Goal: Transaction & Acquisition: Purchase product/service

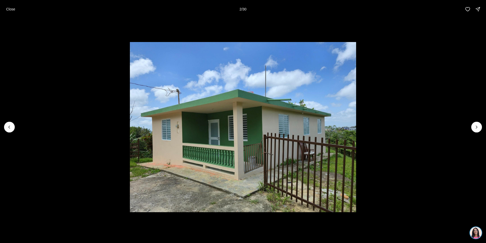
click at [479, 127] on icon "Next slide" at bounding box center [476, 126] width 5 height 5
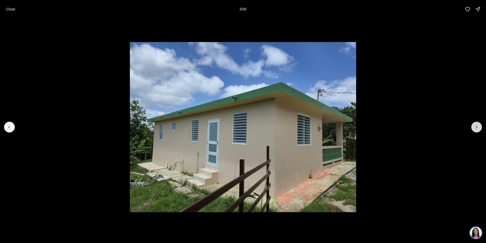
click at [478, 127] on icon "Next slide" at bounding box center [476, 126] width 5 height 5
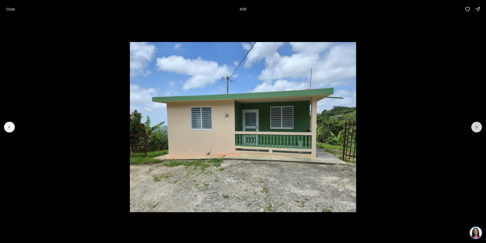
click at [478, 127] on icon "Next slide" at bounding box center [476, 127] width 1 height 3
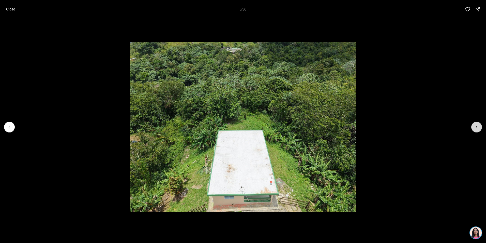
click at [477, 127] on icon "Next slide" at bounding box center [476, 126] width 5 height 5
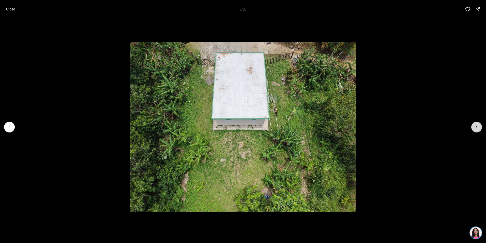
click at [477, 127] on icon "Next slide" at bounding box center [476, 126] width 5 height 5
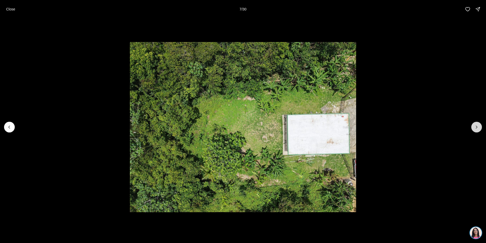
click at [477, 127] on icon "Next slide" at bounding box center [476, 126] width 5 height 5
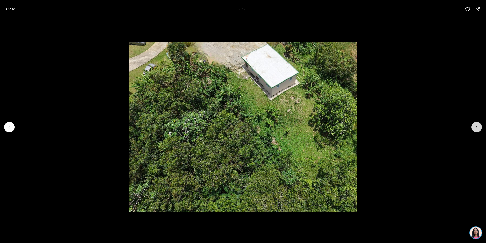
click at [477, 127] on icon "Next slide" at bounding box center [476, 126] width 5 height 5
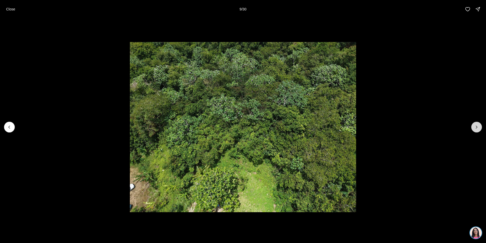
click at [477, 127] on icon "Next slide" at bounding box center [476, 126] width 5 height 5
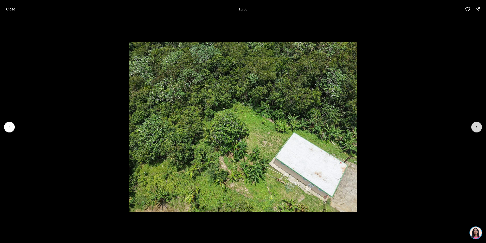
click at [476, 127] on icon "Next slide" at bounding box center [476, 126] width 5 height 5
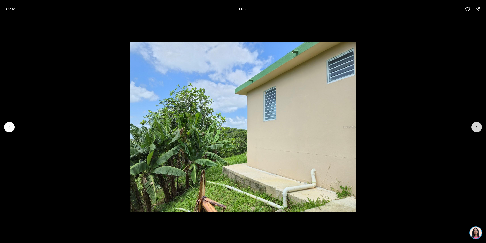
click at [477, 124] on button "Next slide" at bounding box center [477, 127] width 11 height 11
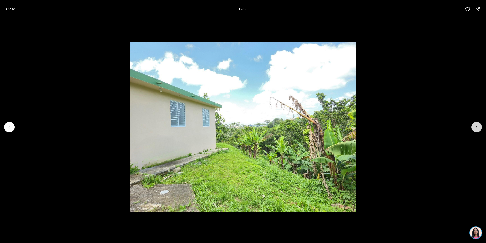
click at [477, 124] on button "Next slide" at bounding box center [477, 127] width 11 height 11
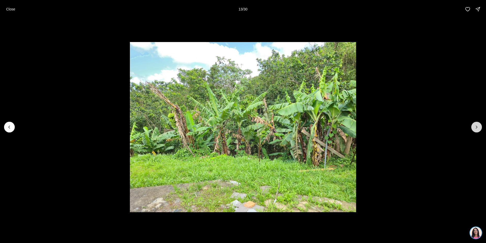
click at [477, 124] on button "Next slide" at bounding box center [477, 127] width 11 height 11
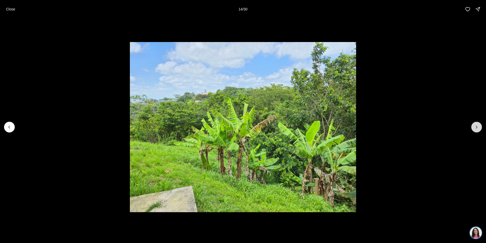
click at [477, 124] on button "Next slide" at bounding box center [477, 127] width 11 height 11
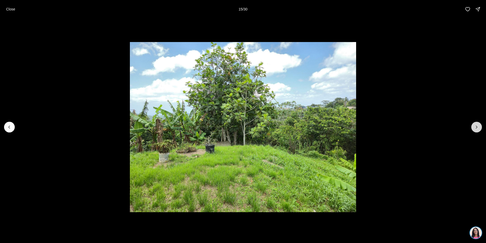
click at [477, 124] on button "Next slide" at bounding box center [477, 127] width 11 height 11
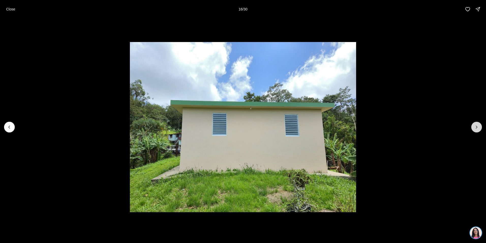
click at [477, 124] on button "Next slide" at bounding box center [477, 127] width 11 height 11
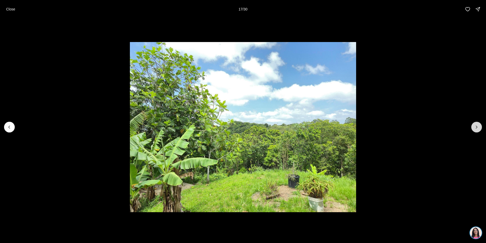
click at [477, 124] on button "Next slide" at bounding box center [477, 127] width 11 height 11
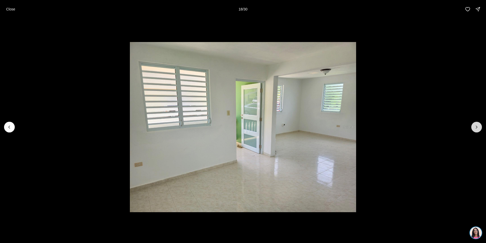
click at [477, 124] on button "Next slide" at bounding box center [477, 127] width 11 height 11
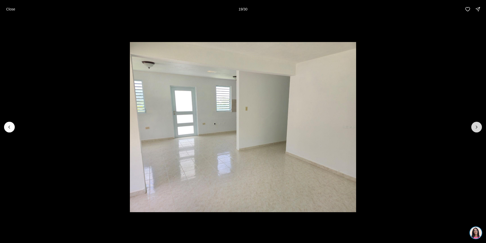
click at [477, 124] on button "Next slide" at bounding box center [477, 127] width 11 height 11
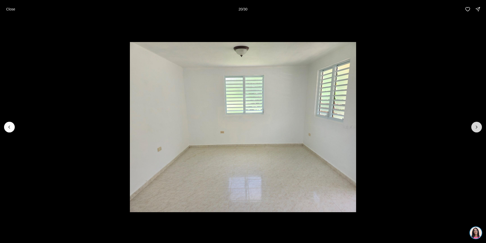
click at [477, 124] on button "Next slide" at bounding box center [477, 127] width 11 height 11
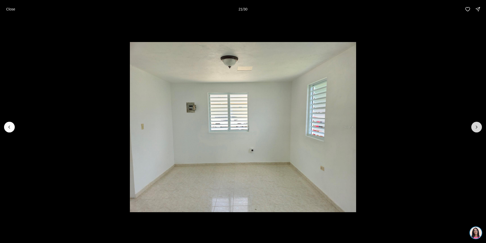
click at [477, 124] on button "Next slide" at bounding box center [477, 127] width 11 height 11
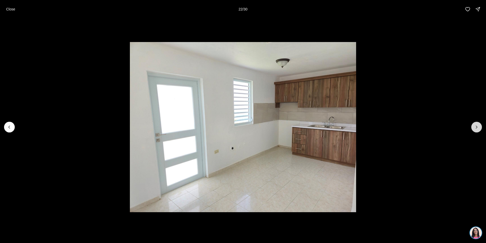
click at [477, 124] on button "Next slide" at bounding box center [477, 127] width 11 height 11
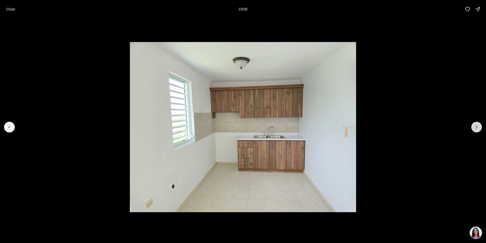
click at [477, 124] on button "Next slide" at bounding box center [477, 127] width 11 height 11
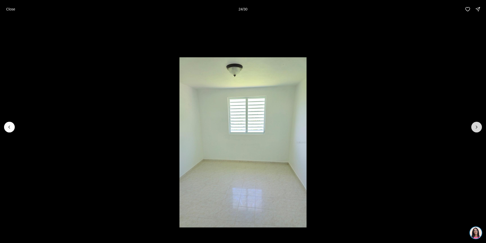
click at [477, 124] on button "Next slide" at bounding box center [477, 127] width 11 height 11
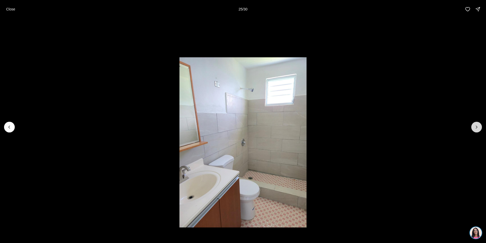
click at [477, 124] on button "Next slide" at bounding box center [477, 127] width 11 height 11
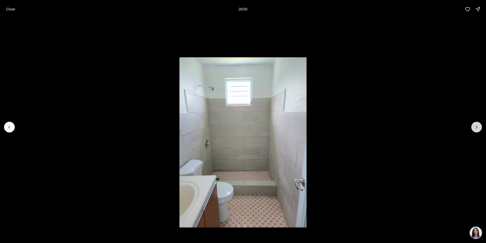
click at [477, 124] on button "Next slide" at bounding box center [477, 127] width 11 height 11
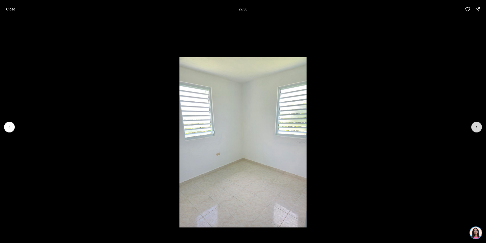
click at [477, 124] on button "Next slide" at bounding box center [477, 127] width 11 height 11
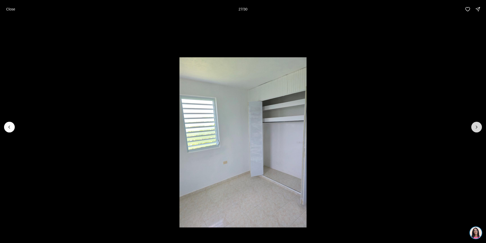
click at [477, 124] on button "Next slide" at bounding box center [477, 127] width 11 height 11
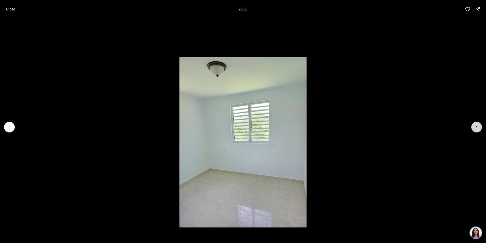
click at [477, 124] on button "Next slide" at bounding box center [477, 127] width 11 height 11
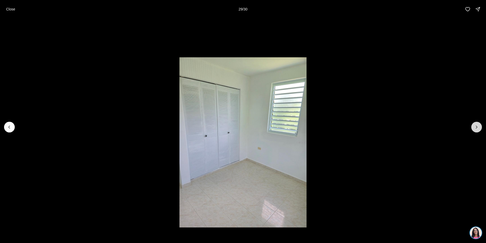
click at [477, 124] on div at bounding box center [477, 127] width 11 height 11
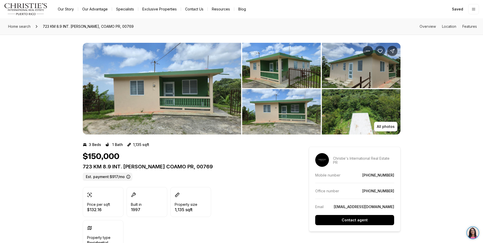
click at [378, 49] on icon "Save Property: 723 KM 8.9 INT. HAYALES WARD" at bounding box center [379, 51] width 4 height 4
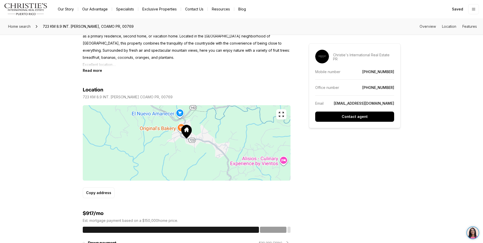
scroll to position [254, 0]
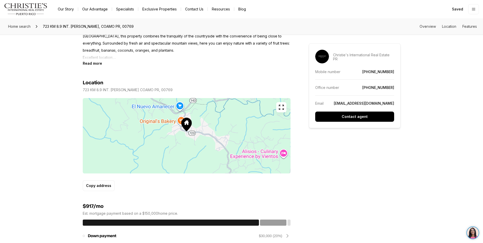
click at [282, 107] on icon "button" at bounding box center [281, 107] width 6 height 6
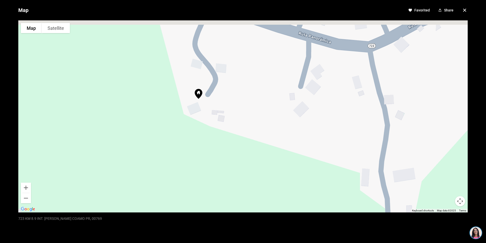
drag, startPoint x: 220, startPoint y: 76, endPoint x: 189, endPoint y: 119, distance: 52.7
click at [195, 123] on div at bounding box center [243, 116] width 450 height 192
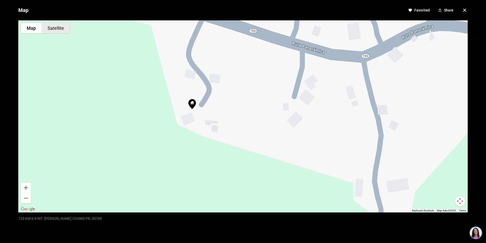
click at [58, 29] on button "Satellite" at bounding box center [56, 28] width 28 height 10
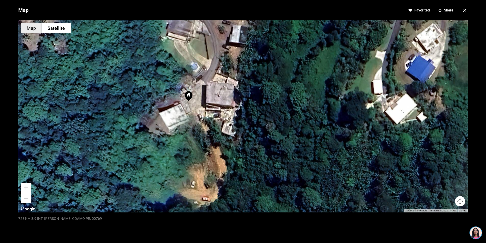
click at [28, 28] on button "Map" at bounding box center [31, 28] width 21 height 10
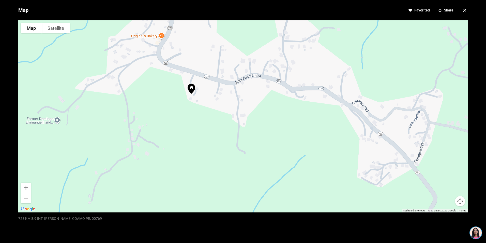
click at [464, 10] on icon "button" at bounding box center [465, 10] width 3 height 3
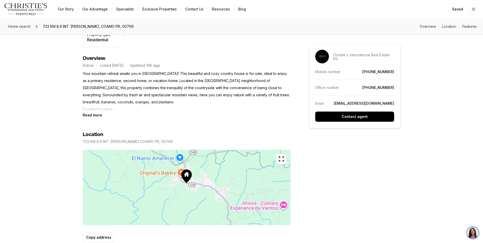
scroll to position [76, 0]
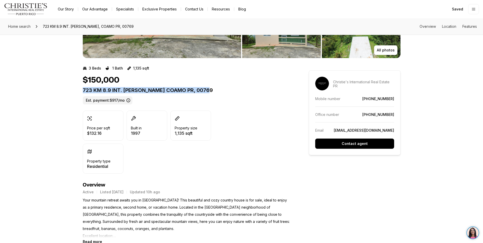
drag, startPoint x: 81, startPoint y: 90, endPoint x: 212, endPoint y: 90, distance: 131.5
copy p "723 KM 8.9 INT. HAYALES WARD COAMO PR, 00769"
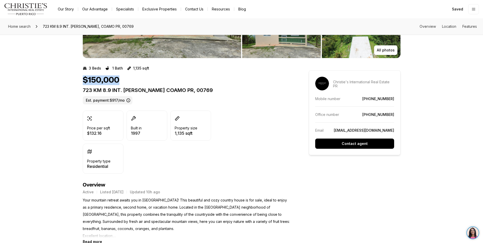
drag, startPoint x: 83, startPoint y: 81, endPoint x: 120, endPoint y: 80, distance: 37.1
click at [120, 80] on div "$150,000" at bounding box center [187, 80] width 208 height 10
copy h1 "$150,000"
click at [16, 25] on span "Home search" at bounding box center [19, 26] width 22 height 4
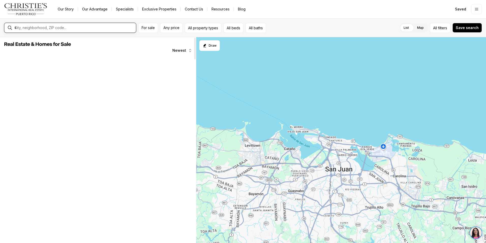
click at [71, 28] on input "text" at bounding box center [74, 27] width 120 height 5
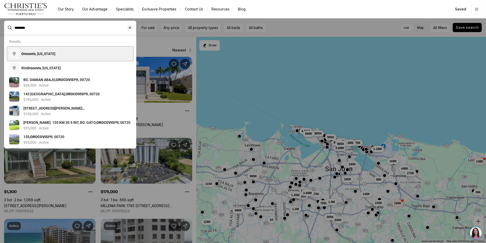
click at [50, 53] on span "Orocovis , Puerto Rico" at bounding box center [38, 54] width 34 height 4
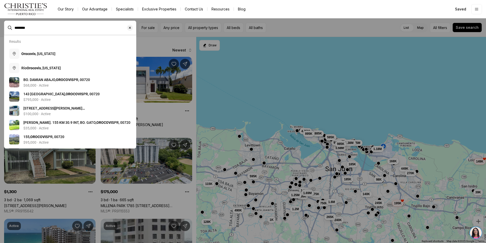
type input "**********"
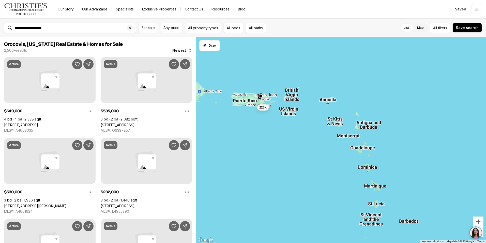
drag, startPoint x: 229, startPoint y: 106, endPoint x: 272, endPoint y: 134, distance: 50.8
click at [272, 134] on div "225K" at bounding box center [341, 140] width 290 height 206
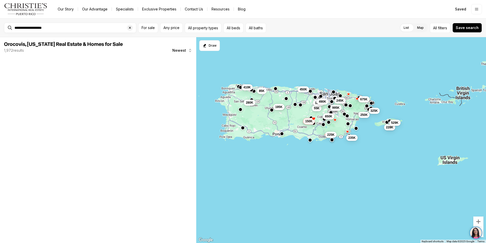
drag, startPoint x: 266, startPoint y: 109, endPoint x: 306, endPoint y: 121, distance: 42.1
click at [306, 121] on span "150K" at bounding box center [308, 121] width 7 height 4
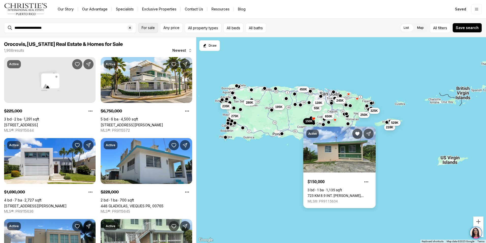
click at [149, 28] on span "For sale" at bounding box center [148, 28] width 13 height 4
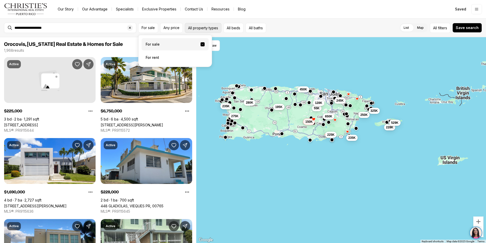
click at [204, 29] on button "All property types" at bounding box center [203, 28] width 37 height 10
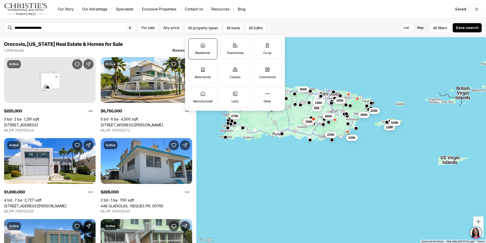
click at [209, 49] on label "Residential" at bounding box center [202, 48] width 29 height 21
click at [194, 44] on button "Residential" at bounding box center [191, 41] width 5 height 5
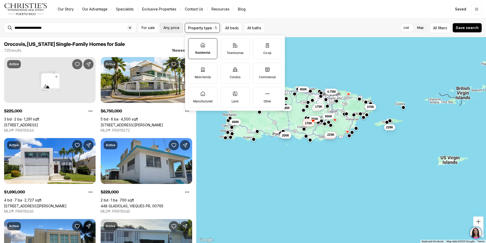
click at [171, 29] on span "Any price" at bounding box center [172, 28] width 16 height 4
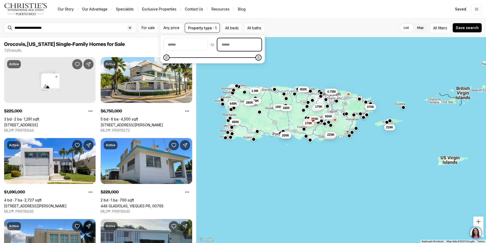
click at [248, 46] on input "priceMax" at bounding box center [240, 44] width 44 height 12
type input "********"
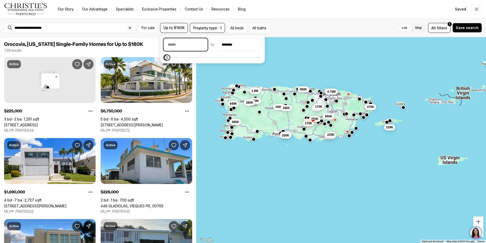
drag, startPoint x: 190, startPoint y: 47, endPoint x: 198, endPoint y: 50, distance: 8.7
click at [191, 47] on input "priceMin" at bounding box center [186, 44] width 44 height 12
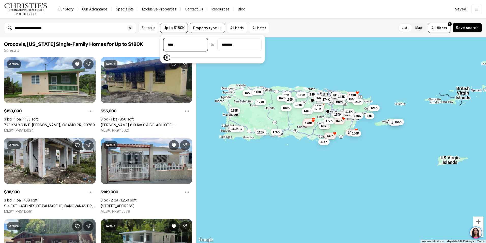
type input "******"
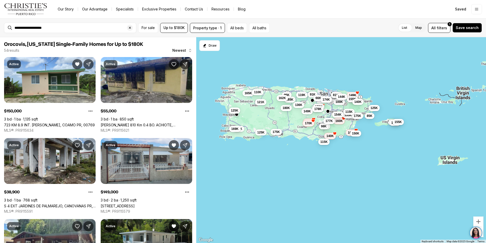
click at [284, 28] on div "List Map List Map All filters 1 Save search" at bounding box center [377, 28] width 210 height 10
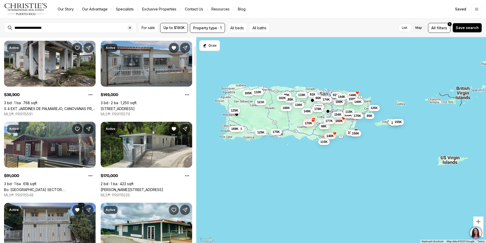
scroll to position [102, 0]
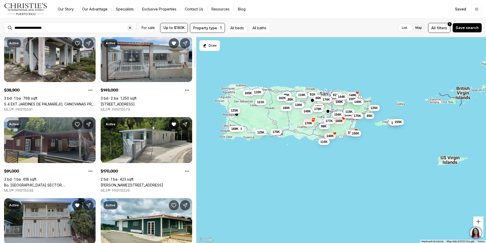
click at [73, 183] on link "Bo. [GEOGRAPHIC_DATA] SECTOR. [GEOGRAPHIC_DATA], [GEOGRAPHIC_DATA], 00646" at bounding box center [50, 185] width 92 height 4
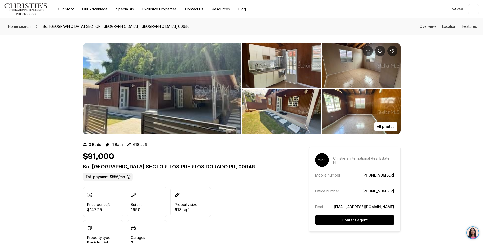
click at [158, 93] on img "View image gallery" at bounding box center [162, 89] width 158 height 92
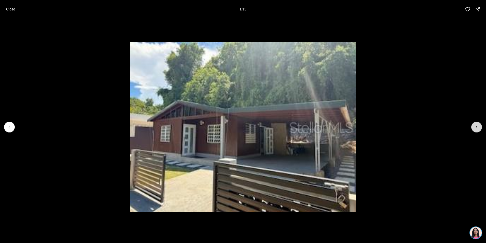
click at [477, 127] on icon "Next slide" at bounding box center [476, 126] width 5 height 5
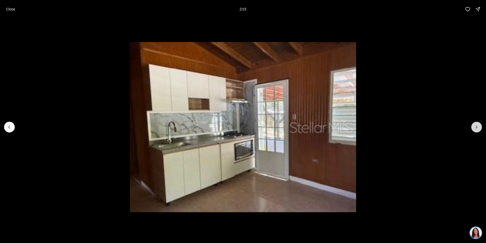
click at [479, 128] on icon "Next slide" at bounding box center [476, 126] width 5 height 5
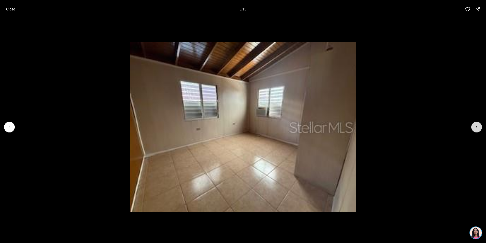
click at [479, 128] on icon "Next slide" at bounding box center [476, 126] width 5 height 5
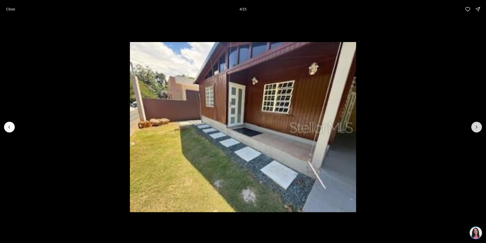
click at [479, 128] on icon "Next slide" at bounding box center [476, 126] width 5 height 5
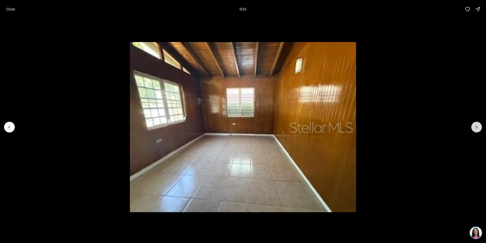
click at [479, 128] on icon "Next slide" at bounding box center [476, 126] width 5 height 5
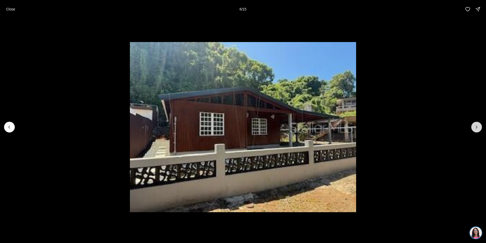
click at [479, 128] on icon "Next slide" at bounding box center [476, 126] width 5 height 5
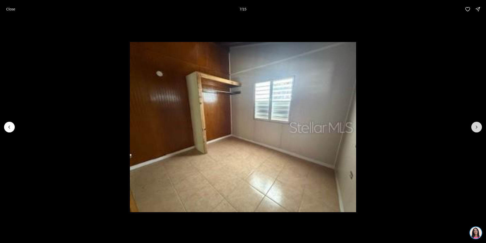
click at [479, 128] on icon "Next slide" at bounding box center [476, 126] width 5 height 5
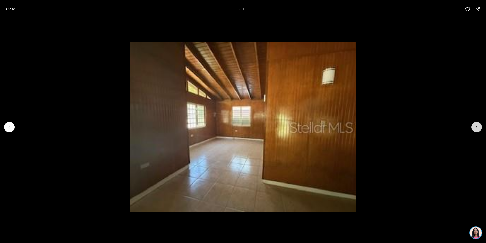
click at [479, 127] on icon "Next slide" at bounding box center [476, 126] width 5 height 5
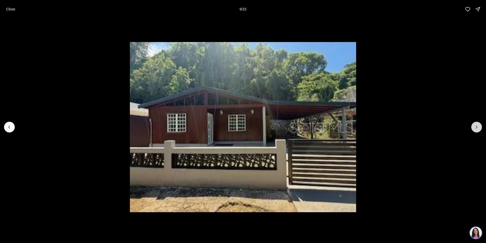
click at [479, 127] on icon "Next slide" at bounding box center [476, 126] width 5 height 5
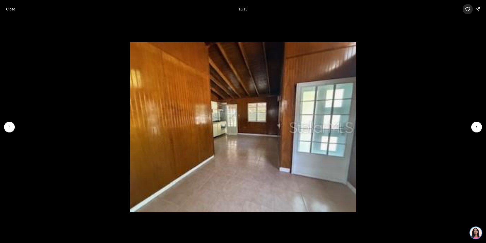
click at [466, 10] on icon "button" at bounding box center [467, 9] width 5 height 5
click at [13, 9] on p "Close" at bounding box center [10, 9] width 9 height 4
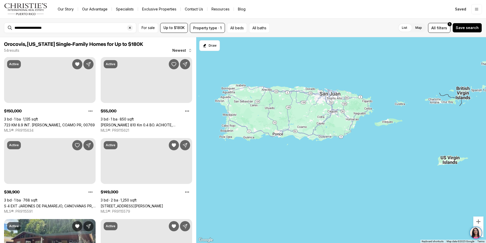
scroll to position [102, 0]
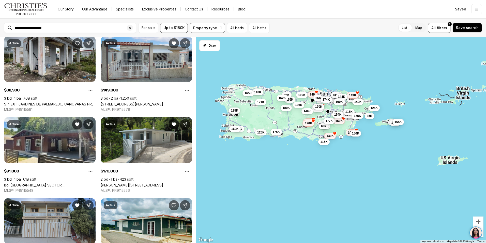
click at [407, 26] on label "List" at bounding box center [404, 27] width 13 height 9
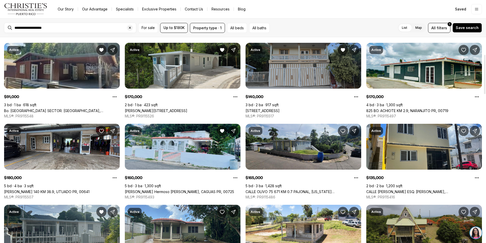
scroll to position [97, 0]
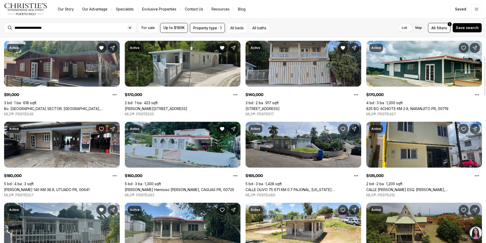
click at [177, 187] on link "[PERSON_NAME] Hermoso [PERSON_NAME], CAGUAS PR, 00725" at bounding box center [179, 189] width 109 height 4
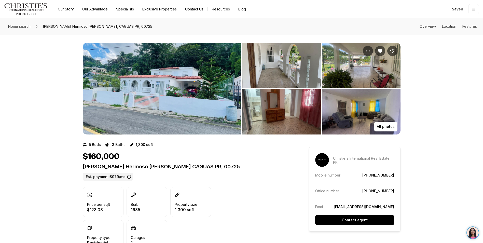
click at [167, 91] on img "View image gallery" at bounding box center [162, 89] width 158 height 92
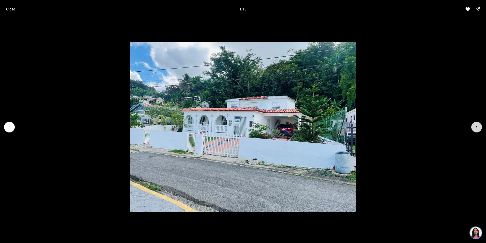
click at [474, 124] on button "Next slide" at bounding box center [477, 127] width 11 height 11
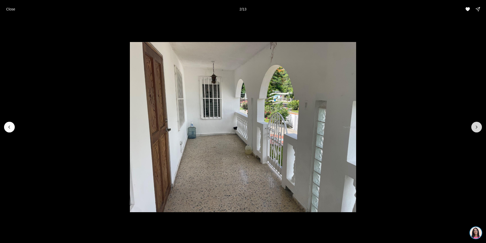
click at [474, 123] on button "Next slide" at bounding box center [477, 127] width 11 height 11
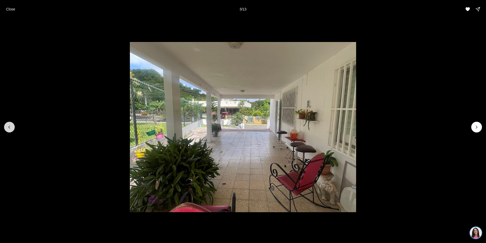
click at [10, 127] on icon "Previous slide" at bounding box center [9, 126] width 5 height 5
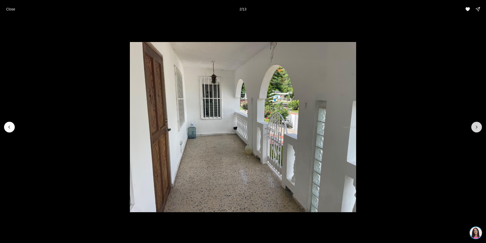
click at [479, 127] on icon "Next slide" at bounding box center [476, 126] width 5 height 5
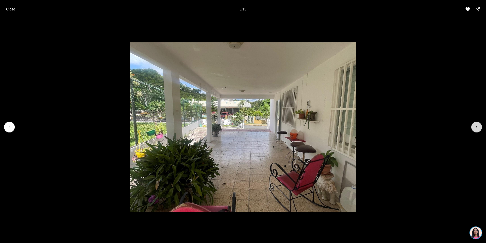
click at [476, 125] on icon "Next slide" at bounding box center [476, 126] width 5 height 5
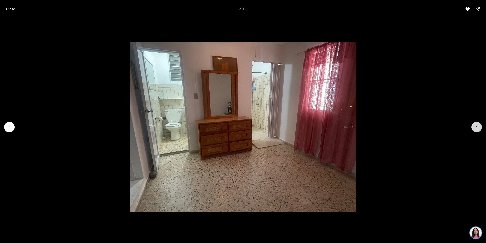
click at [475, 124] on button "Next slide" at bounding box center [477, 127] width 11 height 11
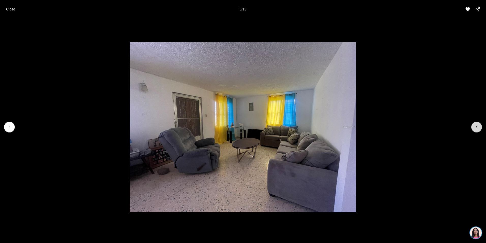
click at [475, 124] on button "Next slide" at bounding box center [477, 127] width 11 height 11
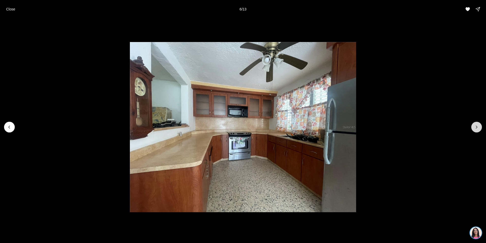
click at [475, 124] on button "Next slide" at bounding box center [477, 127] width 11 height 11
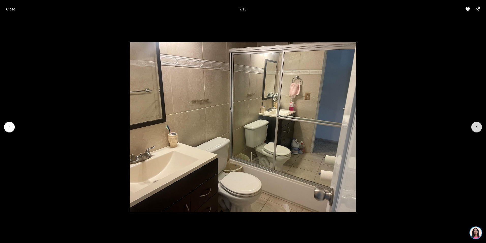
click at [475, 124] on button "Next slide" at bounding box center [477, 127] width 11 height 11
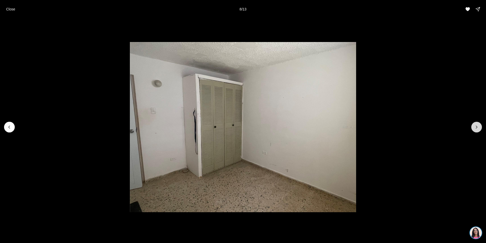
click at [475, 124] on button "Next slide" at bounding box center [477, 127] width 11 height 11
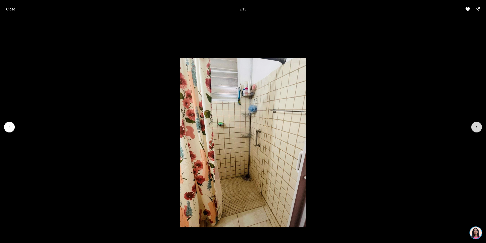
click at [474, 123] on button "Next slide" at bounding box center [477, 127] width 11 height 11
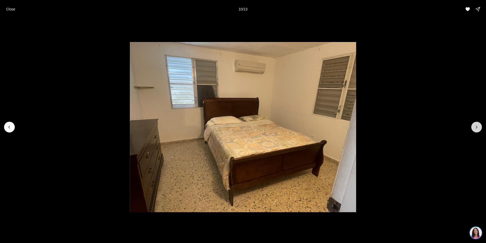
click at [478, 127] on icon "Next slide" at bounding box center [476, 126] width 5 height 5
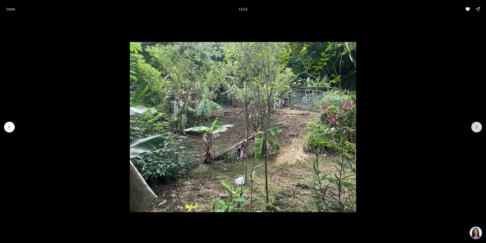
click at [475, 124] on button "Next slide" at bounding box center [477, 127] width 11 height 11
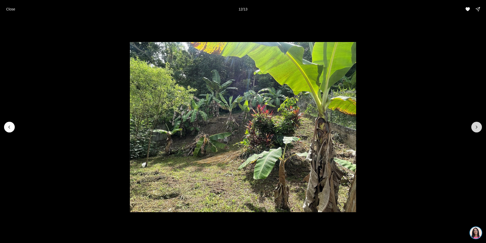
click at [478, 122] on button "Next slide" at bounding box center [477, 127] width 11 height 11
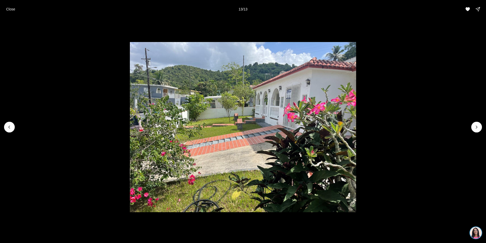
click at [474, 126] on div at bounding box center [477, 127] width 11 height 11
click at [476, 128] on div at bounding box center [477, 127] width 11 height 11
click at [9, 7] on button "Close" at bounding box center [10, 9] width 15 height 10
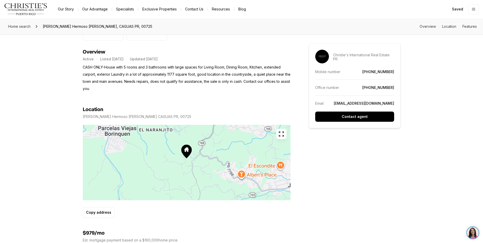
scroll to position [229, 0]
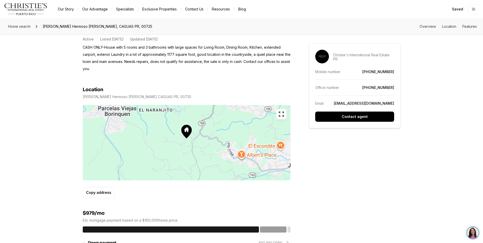
click at [280, 115] on icon "button" at bounding box center [281, 114] width 6 height 6
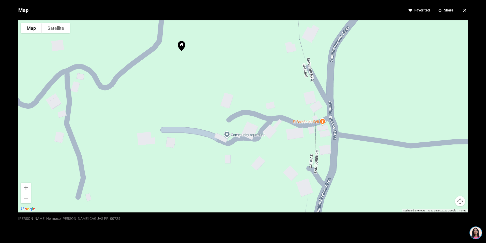
click at [462, 11] on icon "button" at bounding box center [465, 10] width 6 height 6
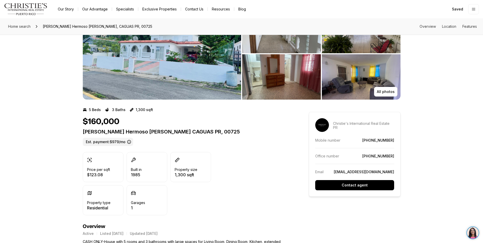
scroll to position [0, 0]
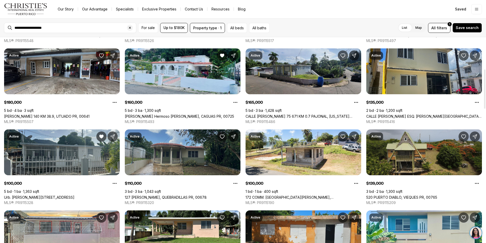
scroll to position [173, 0]
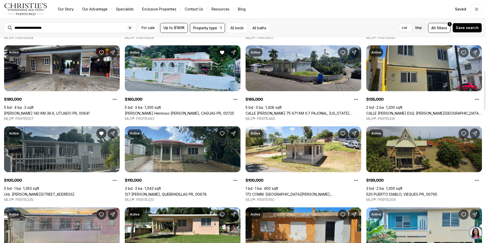
click at [41, 192] on link "Urb. [PERSON_NAME][STREET_ADDRESS]" at bounding box center [39, 194] width 70 height 4
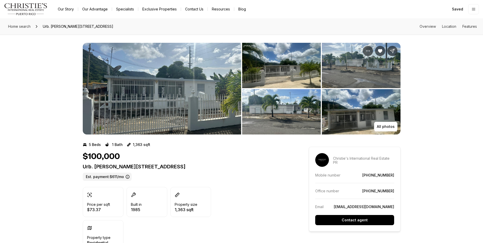
click at [177, 104] on img "View image gallery" at bounding box center [162, 89] width 158 height 92
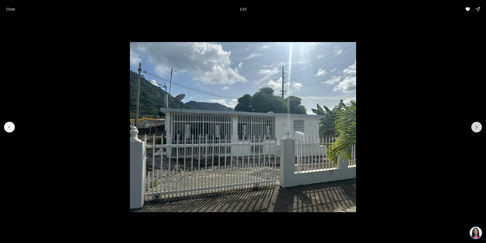
click at [480, 125] on button "Next slide" at bounding box center [477, 127] width 11 height 11
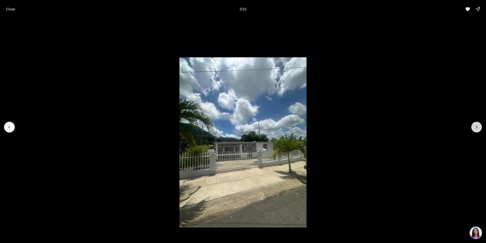
click at [478, 126] on icon "Next slide" at bounding box center [476, 126] width 5 height 5
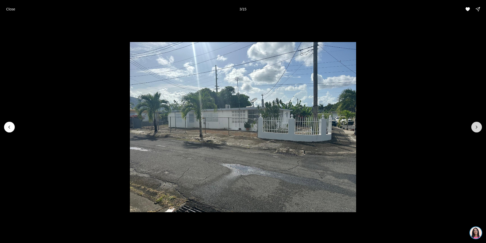
click at [478, 127] on icon "Next slide" at bounding box center [476, 126] width 5 height 5
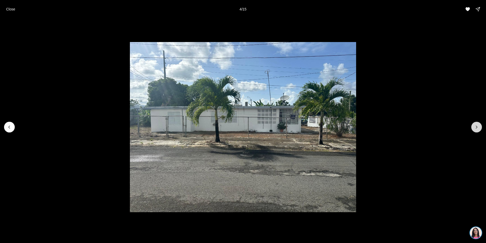
click at [478, 127] on icon "Next slide" at bounding box center [476, 126] width 5 height 5
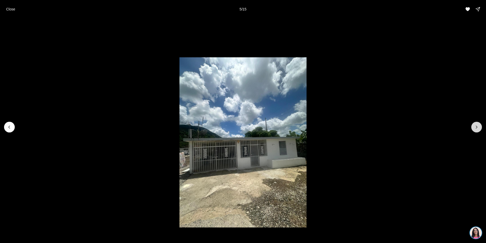
click at [478, 127] on icon "Next slide" at bounding box center [476, 126] width 5 height 5
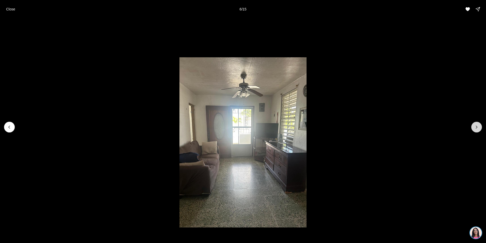
click at [478, 127] on icon "Next slide" at bounding box center [476, 126] width 5 height 5
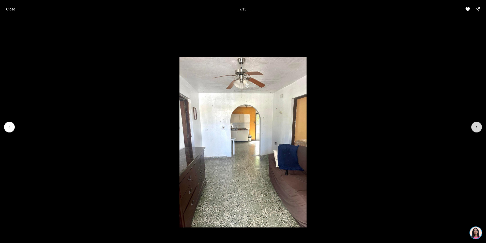
click at [478, 127] on icon "Next slide" at bounding box center [476, 126] width 5 height 5
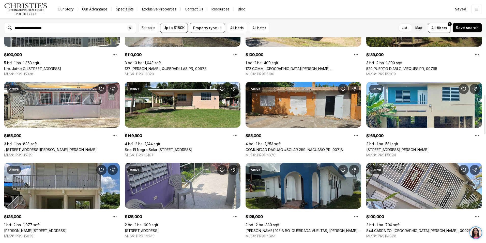
scroll to position [301, 0]
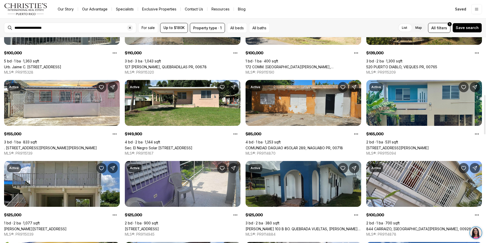
click at [412, 145] on link "[STREET_ADDRESS][PERSON_NAME]" at bounding box center [398, 147] width 63 height 4
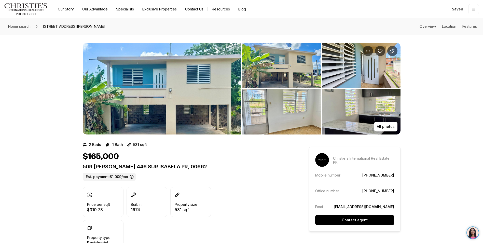
click at [177, 118] on img "View image gallery" at bounding box center [162, 89] width 158 height 92
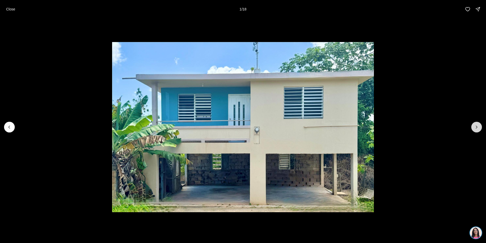
click at [476, 125] on icon "Next slide" at bounding box center [476, 126] width 5 height 5
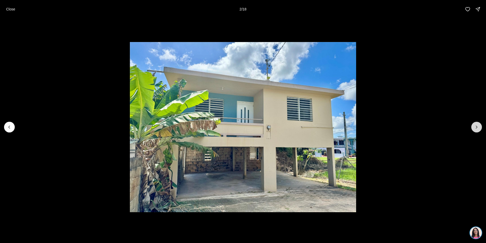
click at [476, 125] on icon "Next slide" at bounding box center [476, 126] width 5 height 5
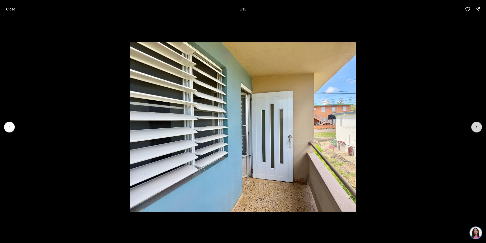
click at [476, 125] on icon "Next slide" at bounding box center [476, 126] width 5 height 5
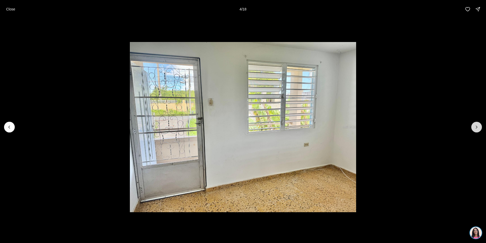
click at [476, 124] on icon "Next slide" at bounding box center [476, 126] width 5 height 5
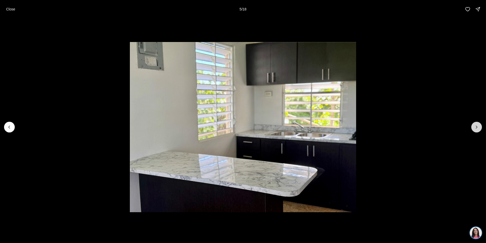
click at [476, 124] on button "Next slide" at bounding box center [477, 127] width 11 height 11
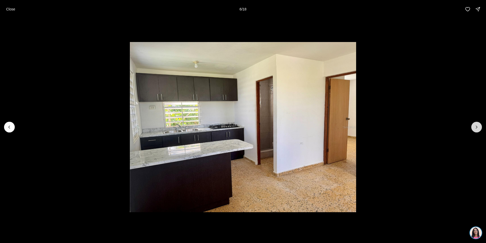
click at [476, 124] on button "Next slide" at bounding box center [477, 127] width 11 height 11
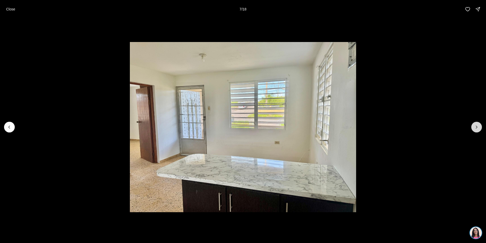
click at [476, 124] on button "Next slide" at bounding box center [477, 127] width 11 height 11
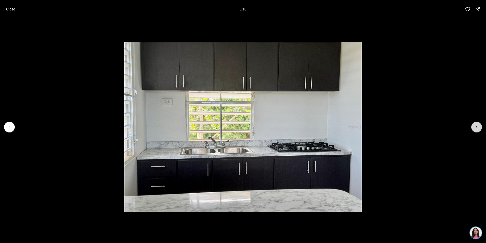
click at [476, 124] on button "Next slide" at bounding box center [477, 127] width 11 height 11
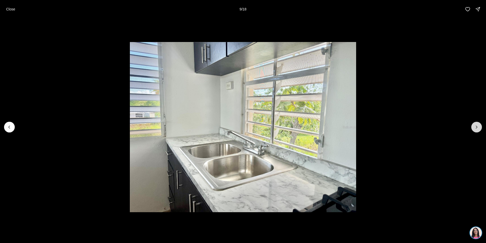
click at [476, 122] on button "Next slide" at bounding box center [477, 127] width 11 height 11
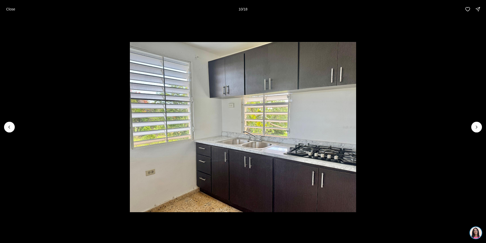
click at [475, 121] on li "10 of 18" at bounding box center [243, 126] width 486 height 217
click at [477, 126] on icon "Next slide" at bounding box center [476, 126] width 5 height 5
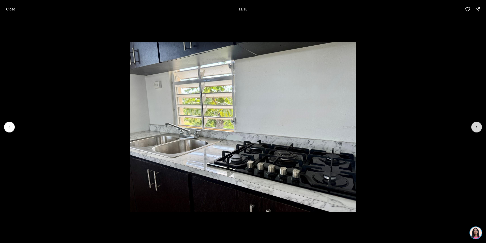
click at [476, 125] on icon "Next slide" at bounding box center [476, 126] width 5 height 5
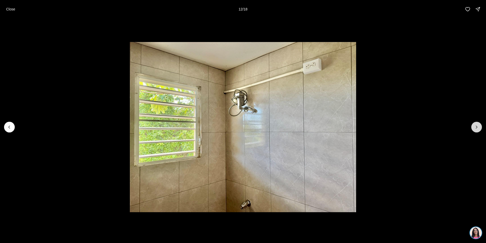
click at [476, 125] on icon "Next slide" at bounding box center [476, 126] width 5 height 5
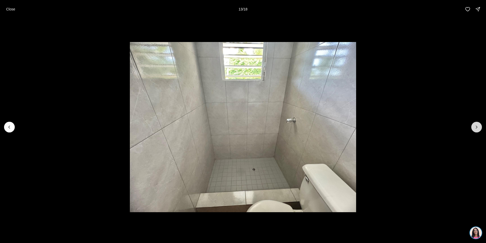
click at [476, 125] on icon "Next slide" at bounding box center [476, 126] width 5 height 5
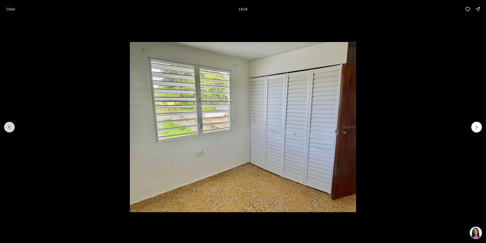
click icon "Previous slide"
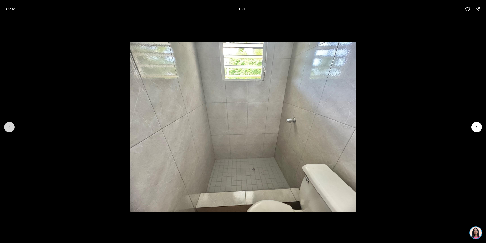
click icon "Previous slide"
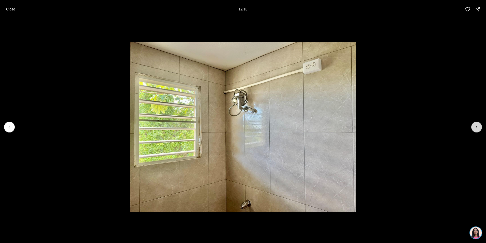
click button "Next slide"
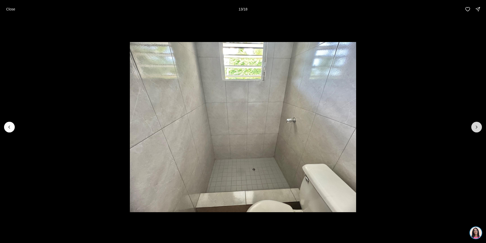
click button "Next slide"
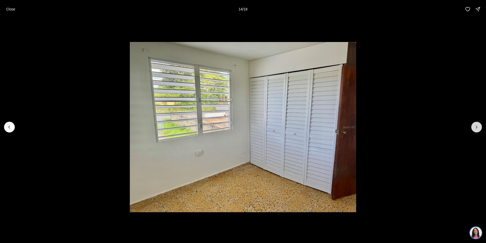
click button "Next slide"
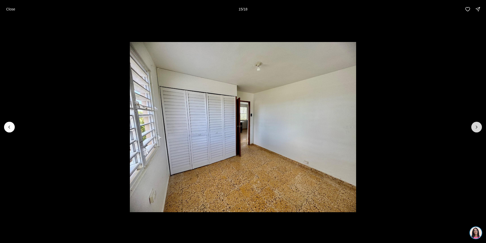
click button "Next slide"
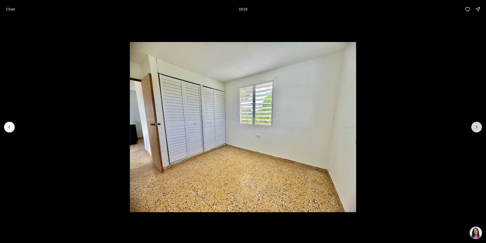
click button "Next slide"
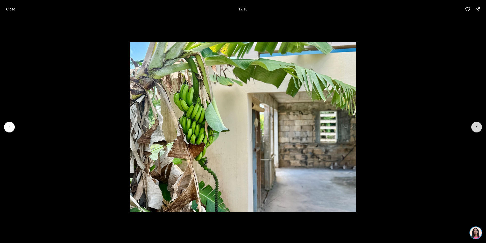
click button "Next slide"
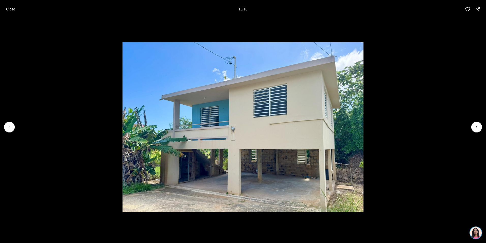
click div
click icon "button"
click p "Close"
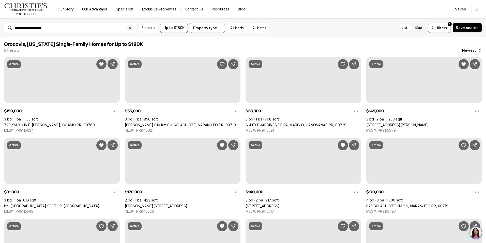
scroll to position [301, 0]
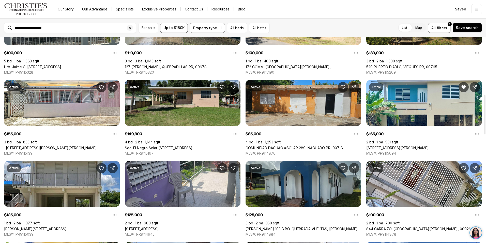
click at [186, 145] on link "Sec. El Negro Solar [STREET_ADDRESS]" at bounding box center [159, 147] width 68 height 4
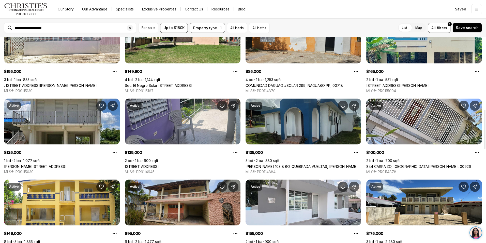
scroll to position [377, 0]
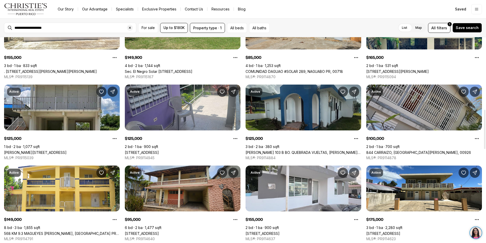
click at [415, 150] on link "844 CARRAIZO, SAN JUAN PR, 00926" at bounding box center [419, 152] width 105 height 4
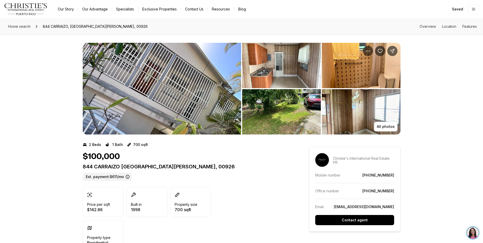
click at [141, 109] on img "View image gallery" at bounding box center [162, 89] width 158 height 92
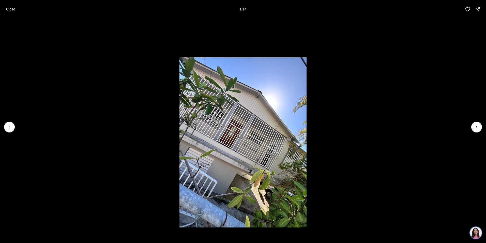
click at [14, 10] on p "Close" at bounding box center [10, 9] width 9 height 4
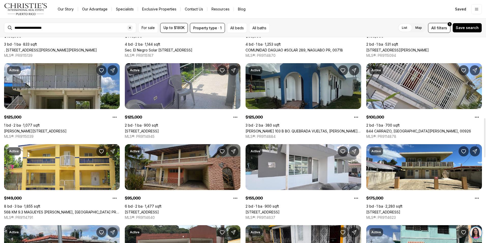
scroll to position [428, 0]
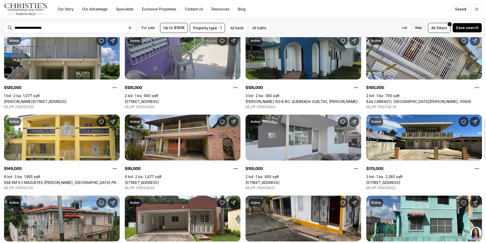
click at [280, 180] on link "[STREET_ADDRESS]" at bounding box center [263, 182] width 34 height 4
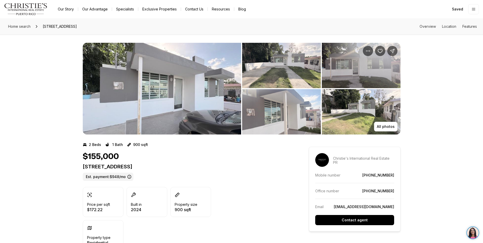
click at [189, 93] on img "View image gallery" at bounding box center [162, 89] width 158 height 92
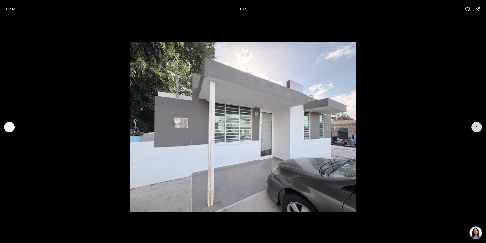
click at [476, 128] on icon "Next slide" at bounding box center [476, 127] width 1 height 3
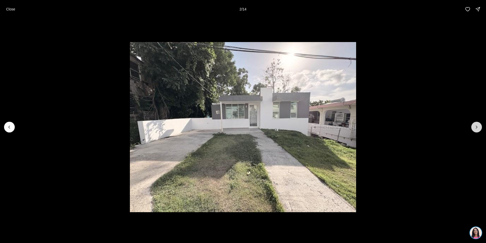
click at [476, 128] on icon "Next slide" at bounding box center [476, 127] width 1 height 3
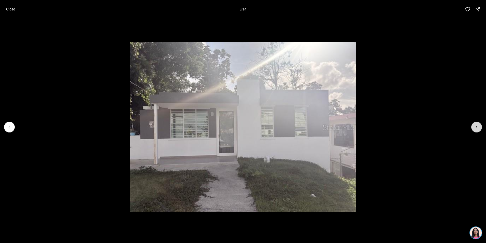
click at [476, 128] on icon "Next slide" at bounding box center [476, 127] width 1 height 3
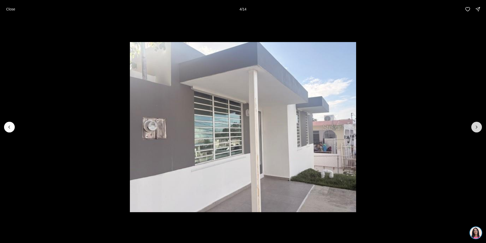
click at [476, 128] on icon "Next slide" at bounding box center [476, 127] width 1 height 3
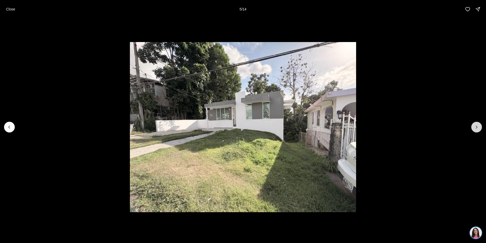
click at [476, 128] on icon "Next slide" at bounding box center [476, 127] width 1 height 3
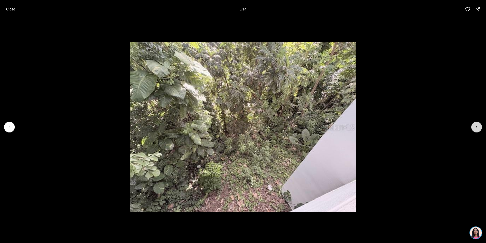
click at [476, 128] on icon "Next slide" at bounding box center [476, 127] width 1 height 3
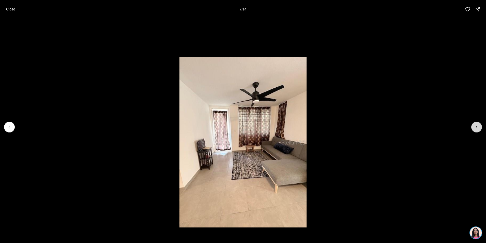
click at [476, 128] on icon "Next slide" at bounding box center [476, 127] width 1 height 3
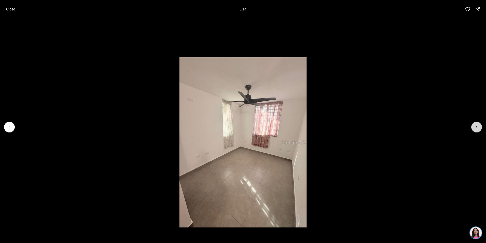
click at [476, 128] on icon "Next slide" at bounding box center [476, 127] width 1 height 3
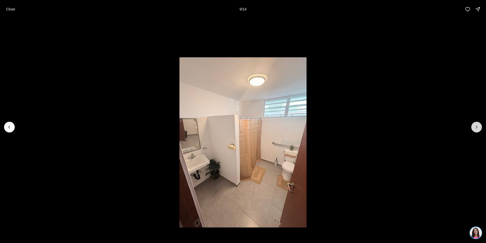
click at [476, 128] on icon "Next slide" at bounding box center [476, 127] width 1 height 3
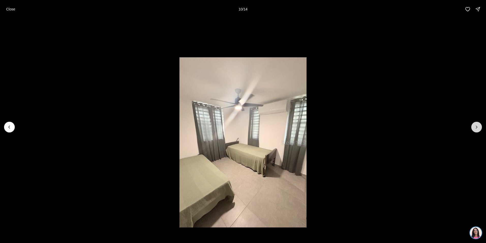
click at [476, 127] on icon "Next slide" at bounding box center [476, 126] width 5 height 5
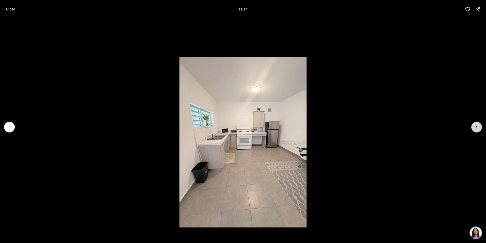
click at [476, 127] on icon "Next slide" at bounding box center [476, 126] width 5 height 5
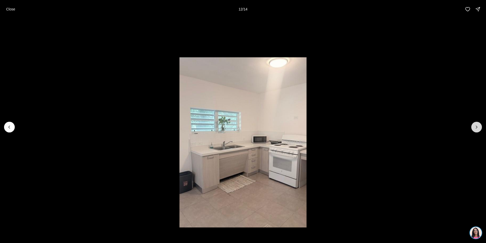
click at [476, 127] on icon "Next slide" at bounding box center [476, 126] width 5 height 5
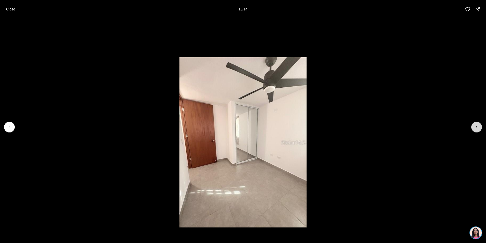
click at [476, 127] on icon "Next slide" at bounding box center [476, 126] width 5 height 5
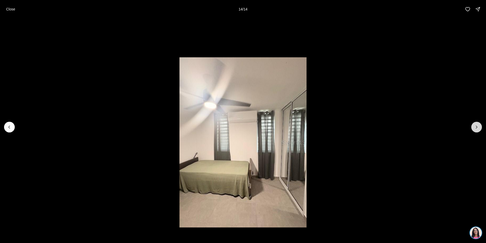
click at [476, 127] on div at bounding box center [477, 127] width 11 height 11
click at [9, 9] on p "Close" at bounding box center [10, 9] width 9 height 4
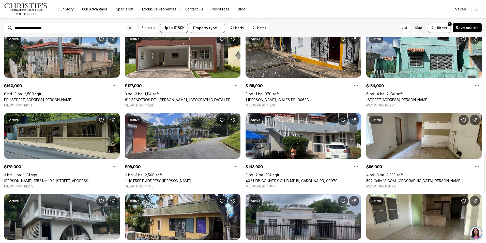
scroll to position [606, 0]
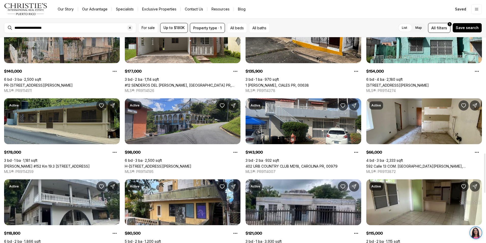
click at [60, 164] on link "[PERSON_NAME] #152 Km 19.3 [STREET_ADDRESS]" at bounding box center [47, 166] width 86 height 4
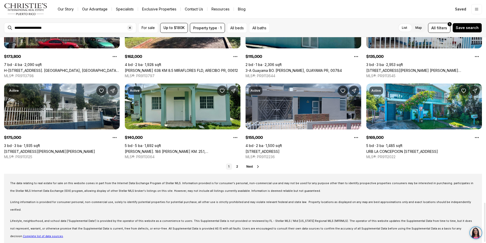
scroll to position [866, 0]
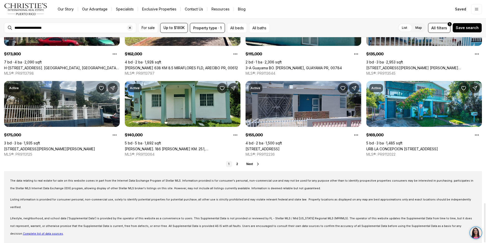
click at [249, 164] on span "Next" at bounding box center [249, 164] width 7 height 4
